Goal: Check status: Check status

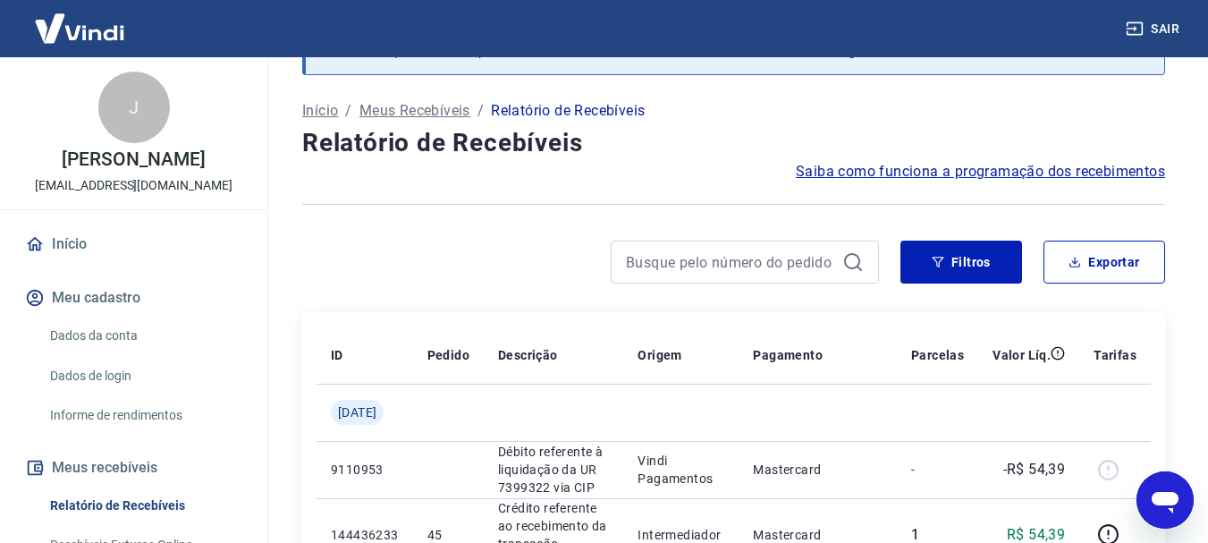
scroll to position [119, 0]
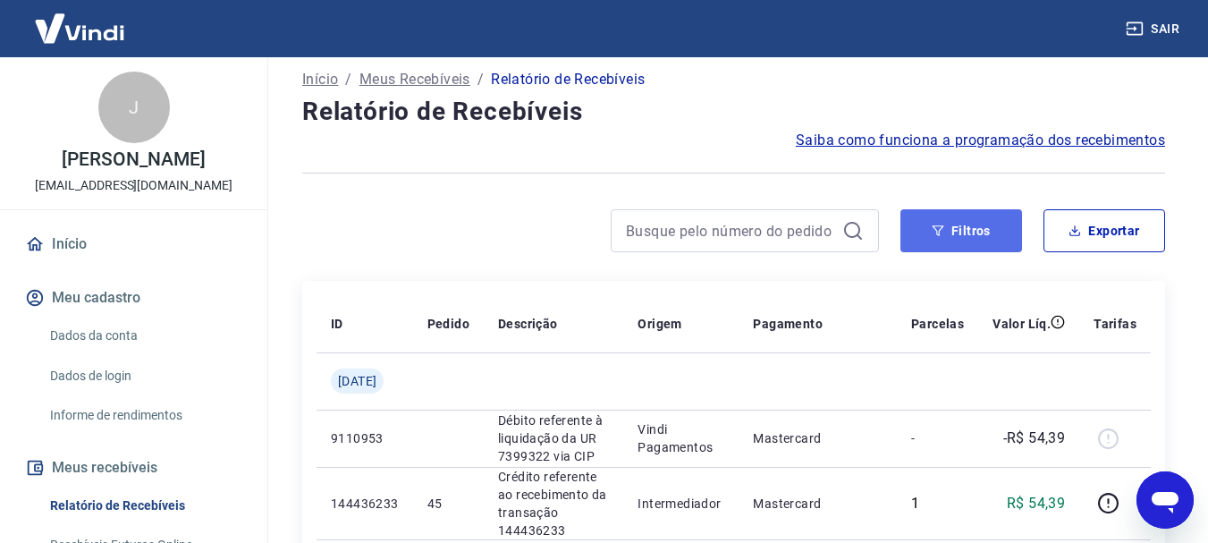
click at [949, 228] on button "Filtros" at bounding box center [961, 230] width 122 height 43
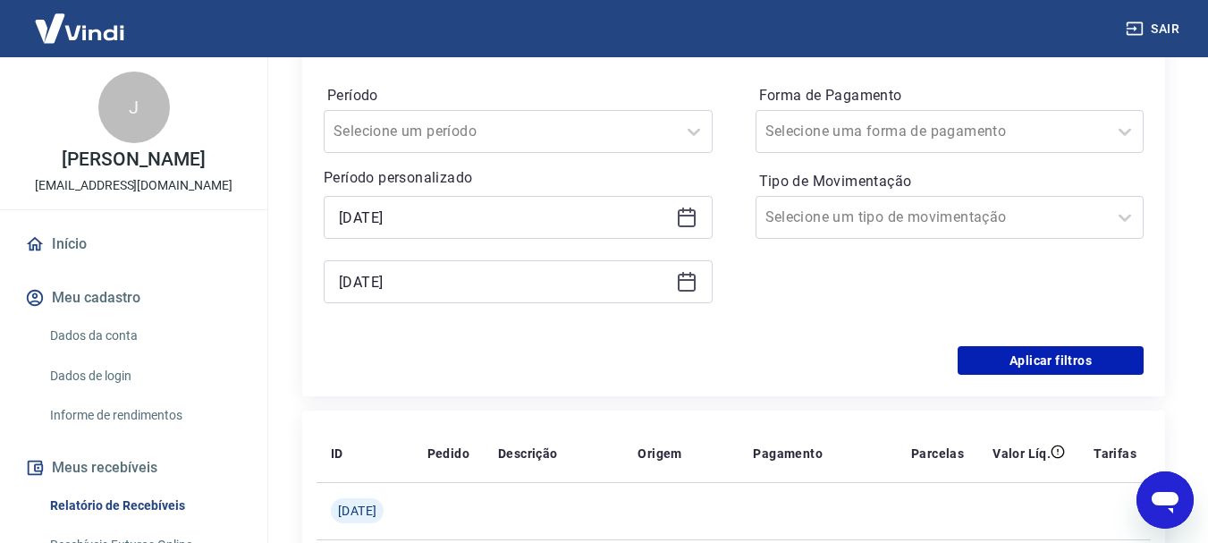
scroll to position [387, 0]
click at [689, 215] on icon at bounding box center [687, 215] width 18 height 2
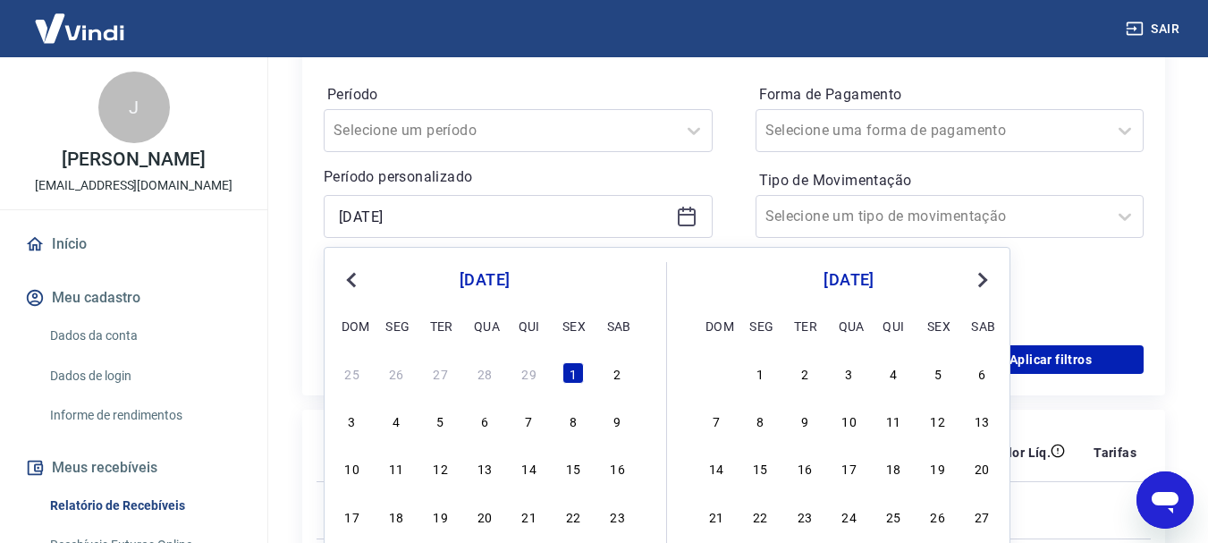
click at [981, 277] on span "Next Month" at bounding box center [981, 279] width 0 height 21
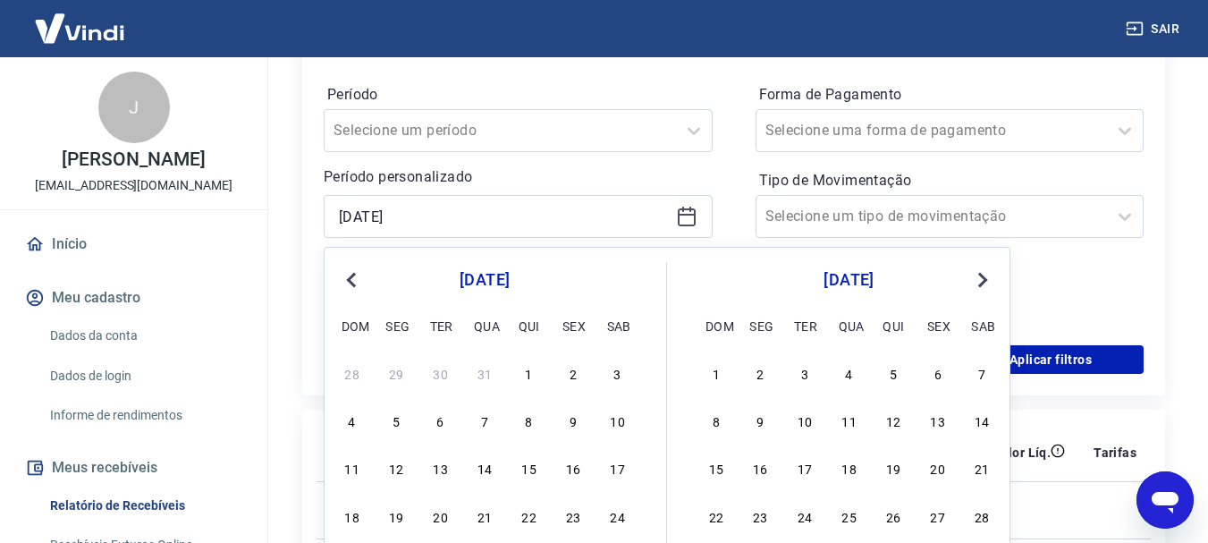
click at [981, 277] on span "Next Month" at bounding box center [981, 279] width 0 height 21
click at [360, 371] on div "1" at bounding box center [352, 372] width 21 height 21
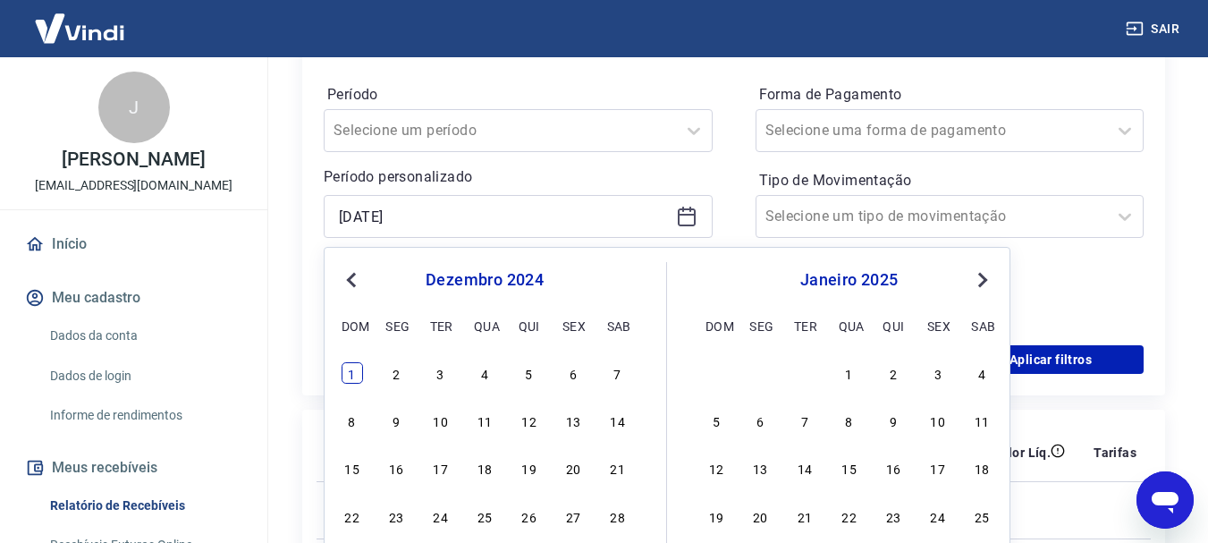
type input "[DATE]"
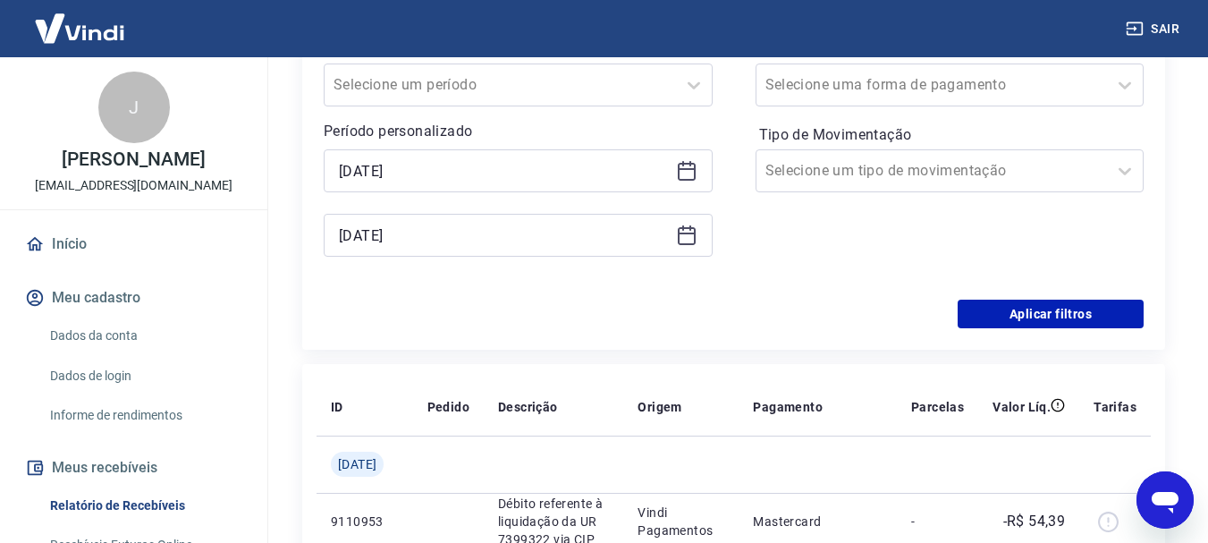
scroll to position [477, 0]
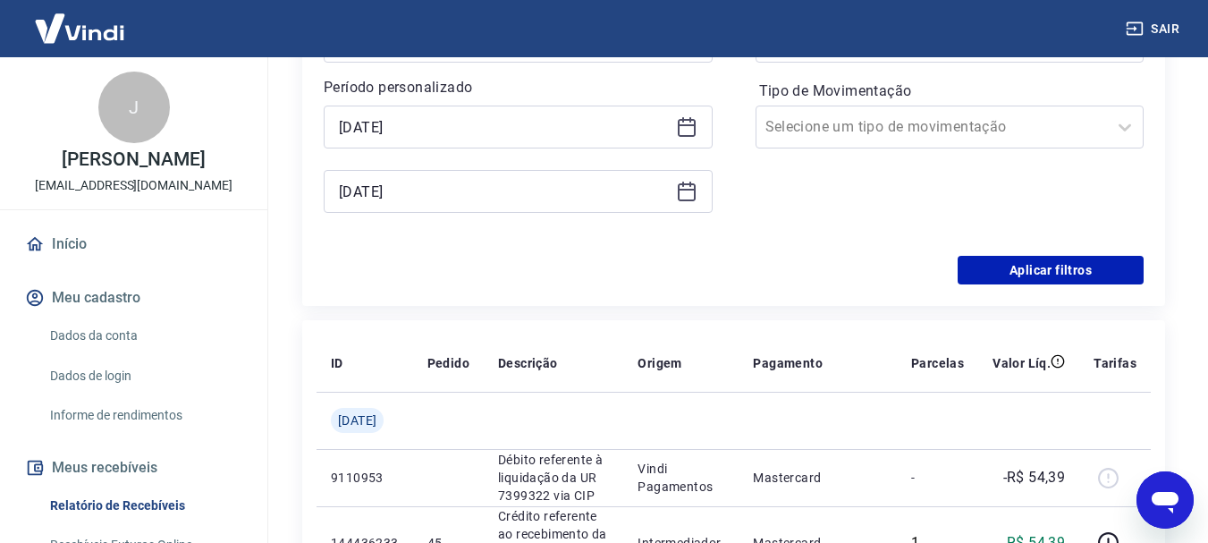
click at [691, 194] on icon at bounding box center [686, 191] width 21 height 21
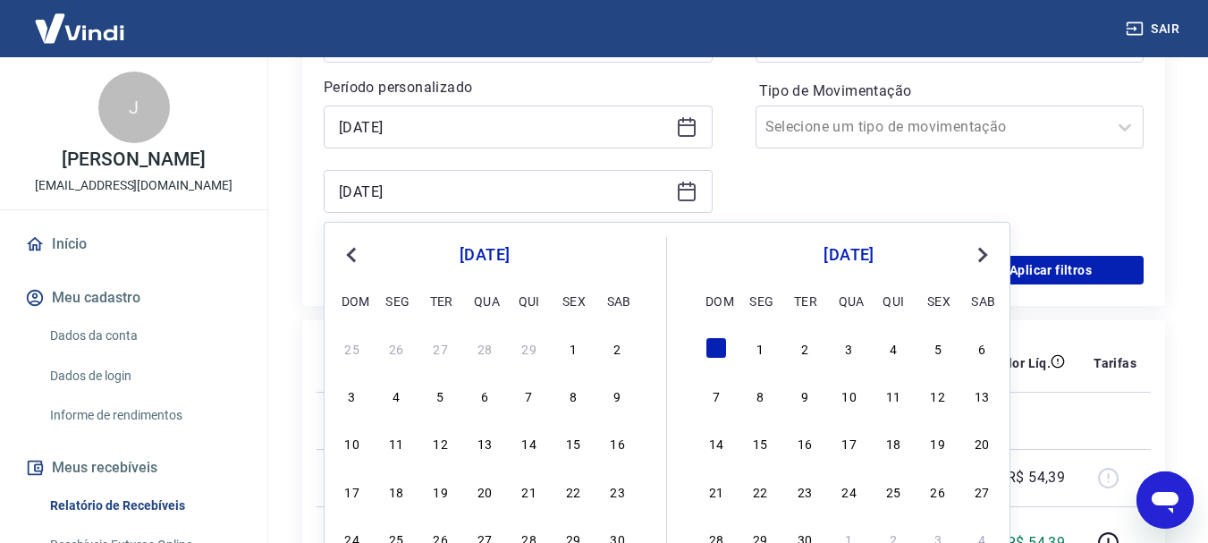
click at [981, 259] on span "Next Month" at bounding box center [981, 254] width 0 height 21
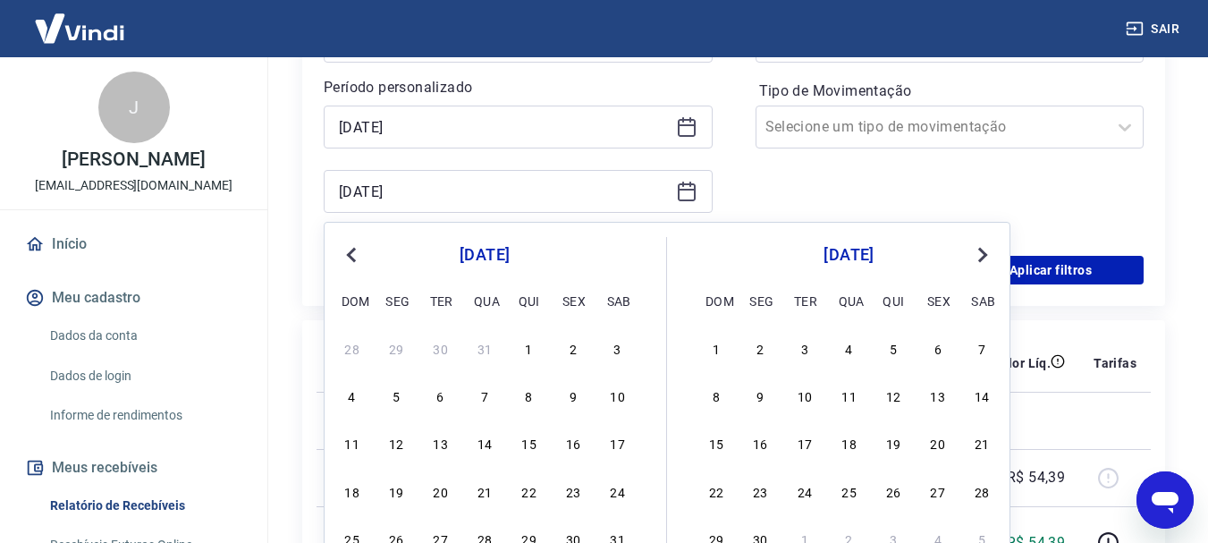
click at [981, 259] on span "Next Month" at bounding box center [981, 254] width 0 height 21
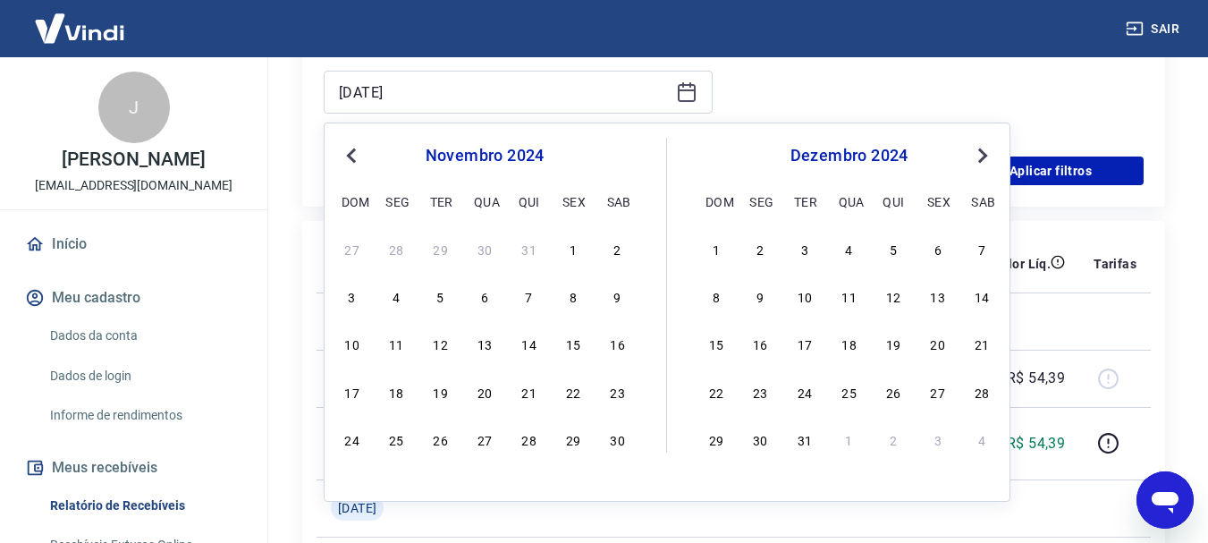
scroll to position [655, 0]
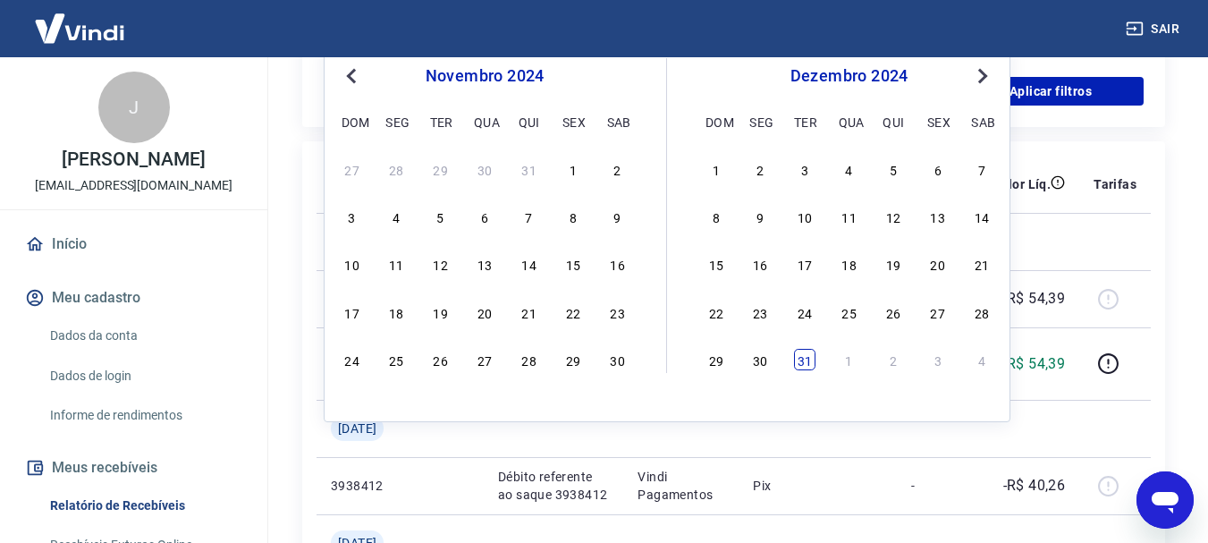
click at [810, 359] on div "31" at bounding box center [804, 359] width 21 height 21
type input "[DATE]"
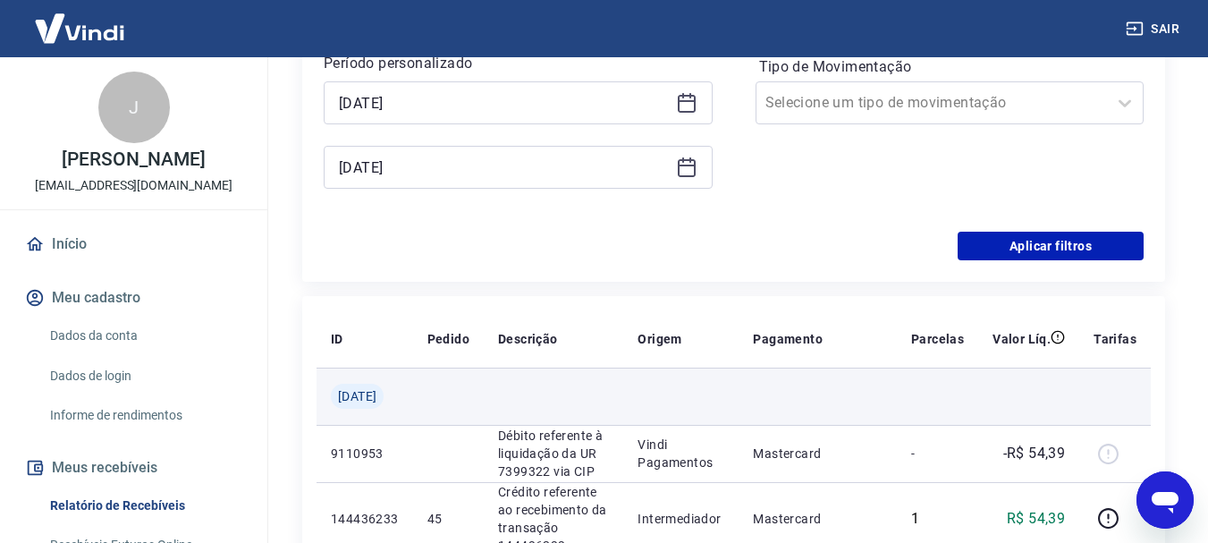
scroll to position [387, 0]
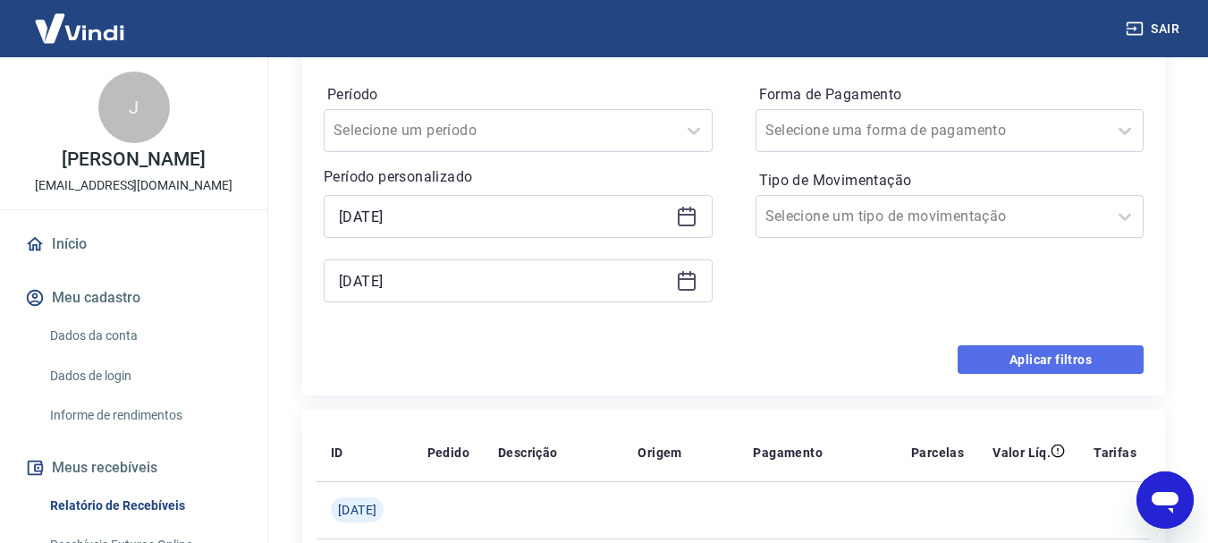
click at [1065, 359] on button "Aplicar filtros" at bounding box center [1050, 359] width 186 height 29
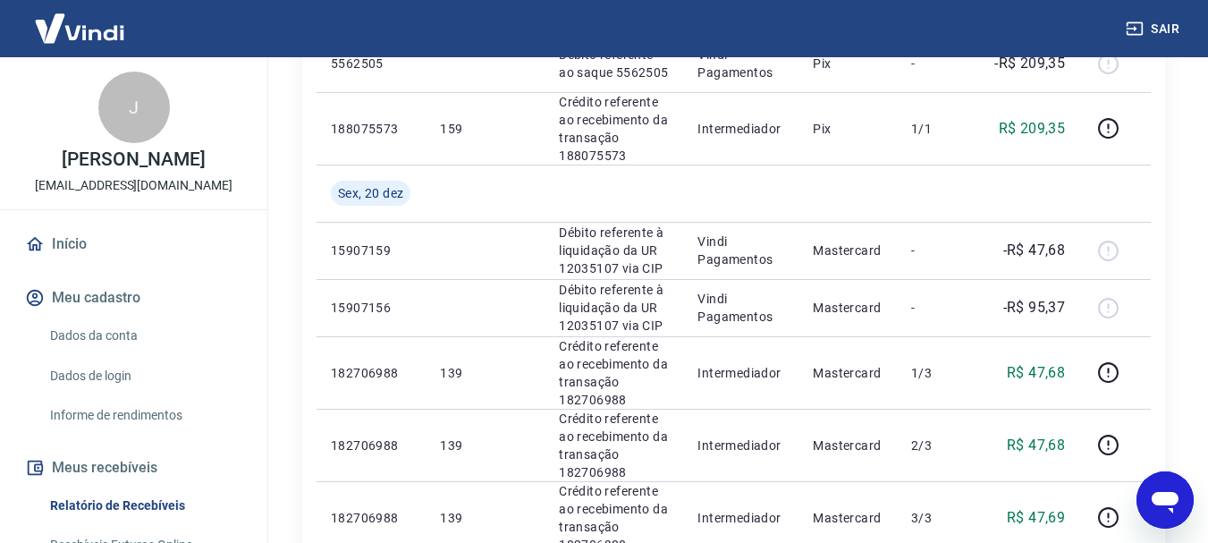
scroll to position [1818, 0]
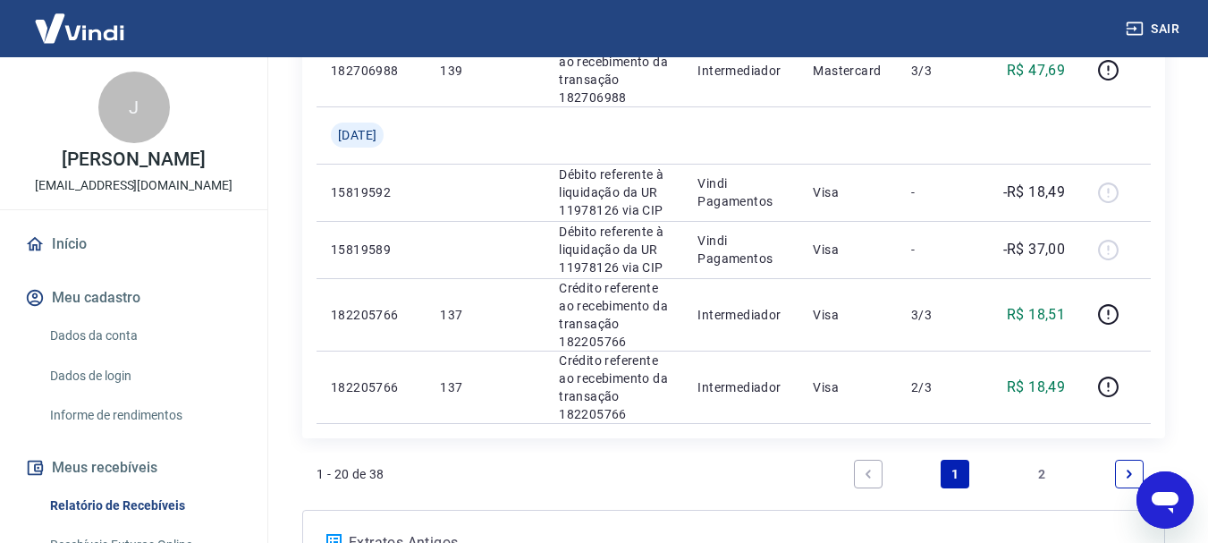
click at [1042, 472] on link "2" at bounding box center [1042, 474] width 29 height 29
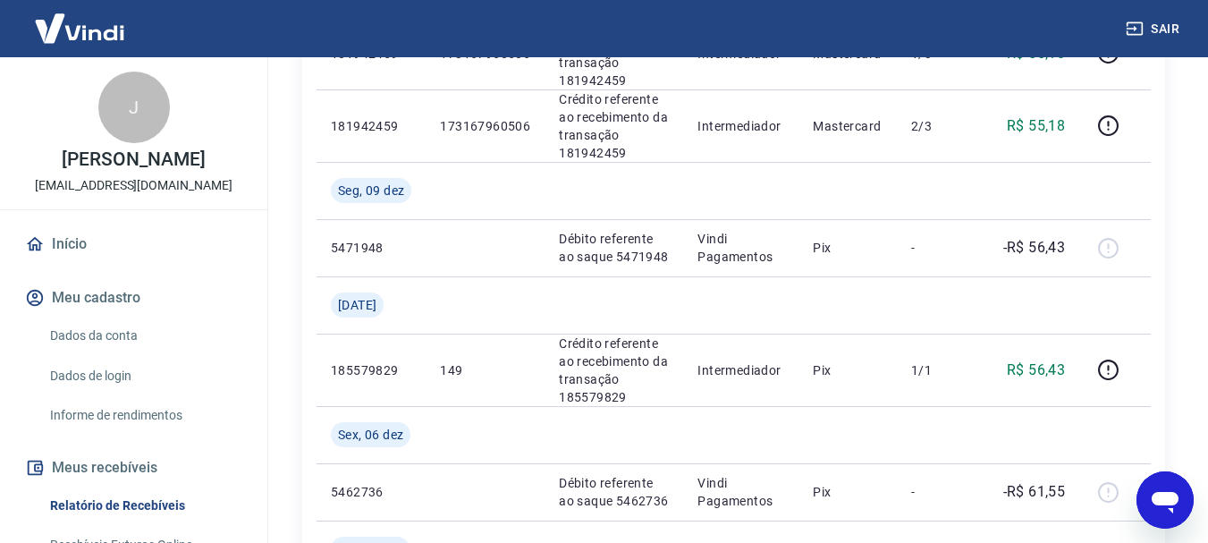
scroll to position [983, 0]
